Goal: Transaction & Acquisition: Obtain resource

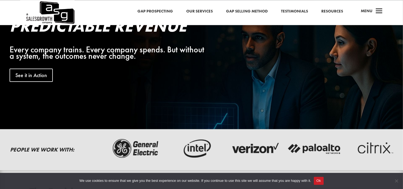
scroll to position [140, 0]
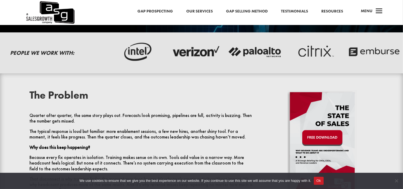
click at [320, 179] on button "Ok" at bounding box center [319, 180] width 10 height 8
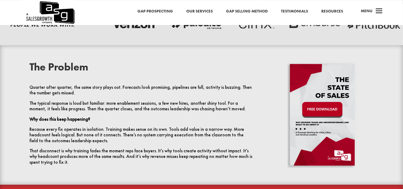
scroll to position [196, 0]
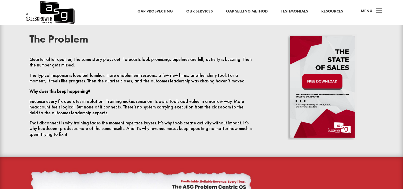
click at [316, 78] on img at bounding box center [323, 87] width 70 height 106
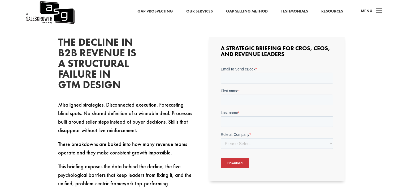
scroll to position [140, 0]
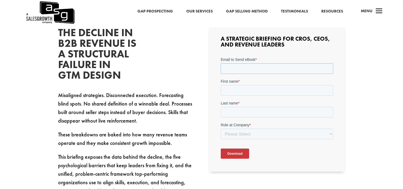
click at [265, 70] on input "Email to Send eBook *" at bounding box center [277, 68] width 112 height 11
type input "joerg.voncriegern@vodafone.com"
click at [271, 95] on input "First name *" at bounding box center [277, 90] width 112 height 11
type input "Joerg"
click at [207, 102] on div "The Decline in B2B Revenue Is a Structural Failure in GTM Design Misaligned str…" at bounding box center [201, 115] width 287 height 190
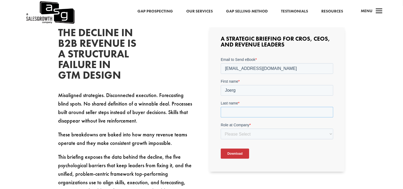
click at [248, 109] on input "Last name *" at bounding box center [277, 111] width 112 height 11
type input "von Criegern"
click at [198, 77] on div "The Decline in B2B Revenue Is a Structural Failure in GTM Design Misaligned str…" at bounding box center [201, 115] width 287 height 190
click at [221, 128] on select "Please Select C-Level (CRO, CSO, etc) Senior Leadership (VP of Sales, VP of Ena…" at bounding box center [277, 133] width 112 height 11
select select "Director/Manager (Sales Director, Regional Sales Manager, etc)"
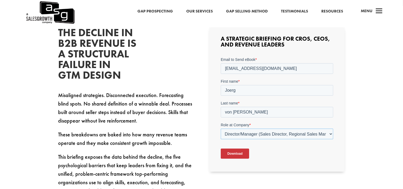
click option "Director/Manager (Sales Director, Regional Sales Manager, etc)" at bounding box center [221, 57] width 0 height 0
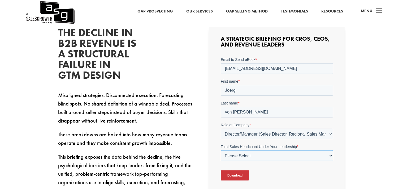
click at [221, 150] on select "Please Select Just Me 1-9 10-19 20-49 50-99 100+" at bounding box center [277, 155] width 112 height 11
select select "50-99"
click option "50-99" at bounding box center [221, 57] width 0 height 0
click at [238, 176] on input "Download" at bounding box center [235, 175] width 28 height 10
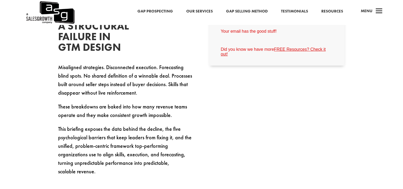
scroll to position [280, 0]
